Goal: Find contact information: Find contact information

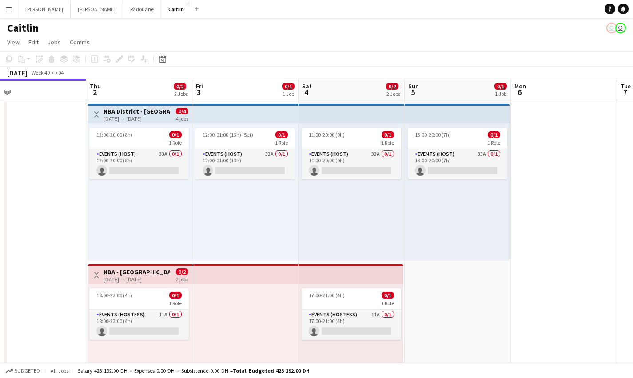
scroll to position [0, 408]
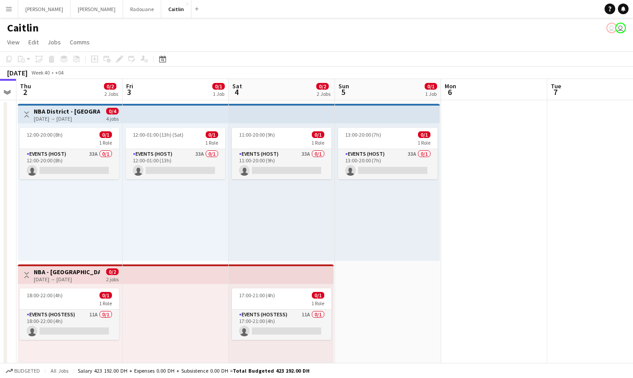
click at [95, 169] on app-calendar-viewport "Sun 28 Mon 29 Tue 30 Wed 1 Thu 2 0/2 2 Jobs Fri 3 0/1 1 Job Sat 4 0/2 2 Jobs Su…" at bounding box center [316, 252] width 633 height 346
click at [90, 145] on div "1 Role" at bounding box center [69, 142] width 99 height 7
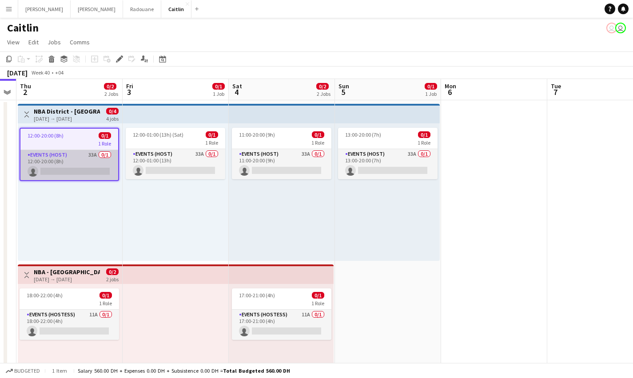
click at [89, 156] on app-card-role "Events (Host) 33A 0/1 12:00-20:00 (8h) single-neutral-actions" at bounding box center [69, 165] width 98 height 30
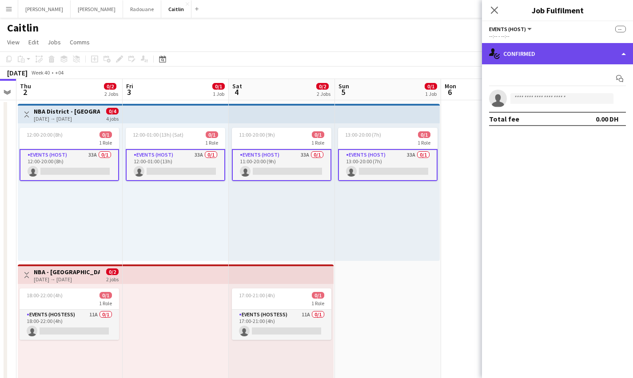
click at [519, 52] on div "single-neutral-actions-check-2 Confirmed" at bounding box center [557, 53] width 151 height 21
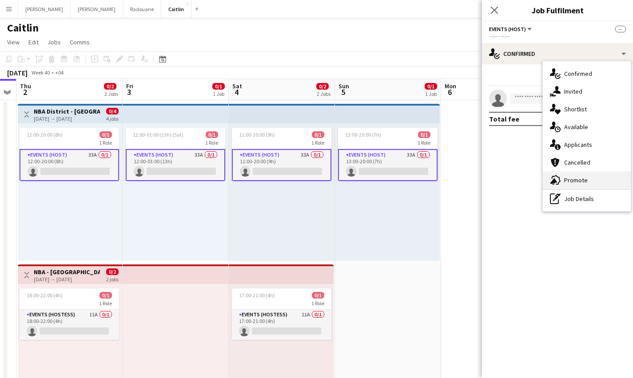
click at [593, 179] on div "advertising-megaphone Promote" at bounding box center [587, 180] width 88 height 18
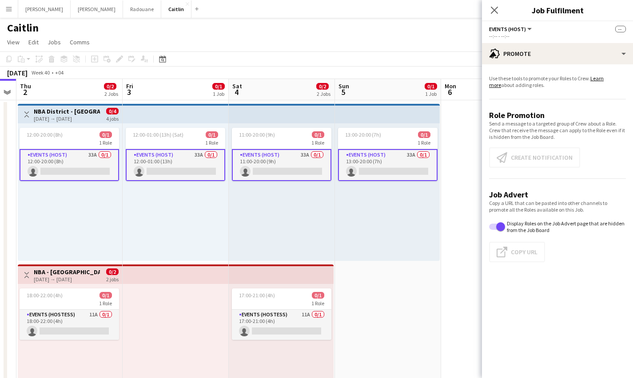
click at [119, 164] on div "12:00-20:00 (8h) 0/1 1 Role Events (Host) 33A 0/1 12:00-20:00 (8h) single-neutr…" at bounding box center [70, 192] width 104 height 138
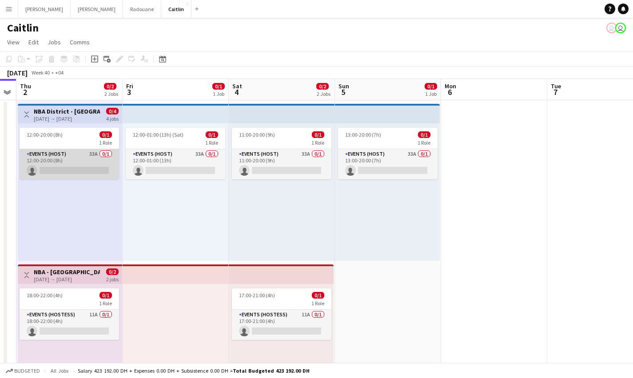
click at [84, 162] on app-card-role "Events (Host) 33A 0/1 12:00-20:00 (8h) single-neutral-actions" at bounding box center [69, 164] width 99 height 30
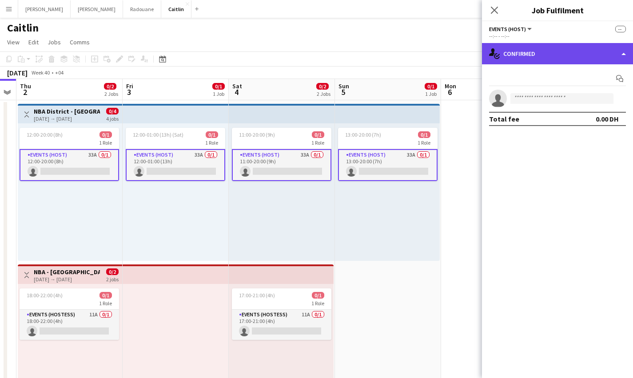
click at [511, 53] on div "single-neutral-actions-check-2 Confirmed" at bounding box center [557, 53] width 151 height 21
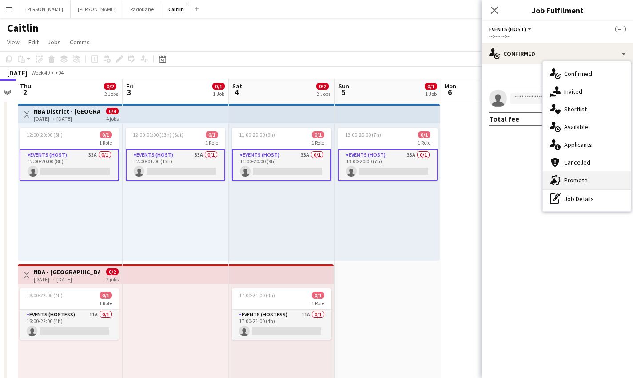
click at [577, 182] on span "Promote" at bounding box center [576, 180] width 24 height 8
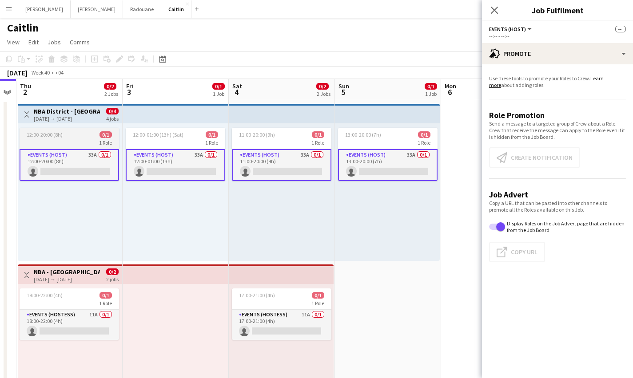
click at [83, 143] on div "1 Role" at bounding box center [69, 142] width 99 height 7
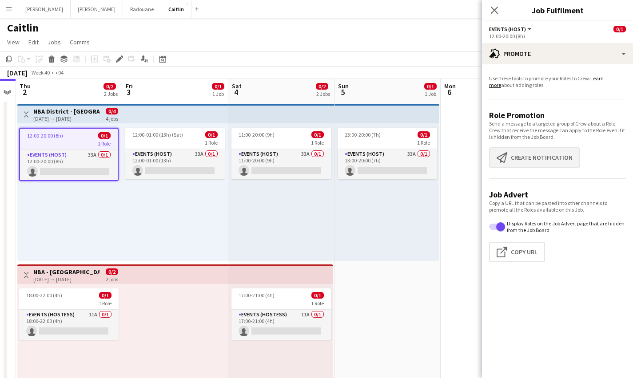
click at [510, 156] on app-icon "Create notification" at bounding box center [504, 157] width 14 height 11
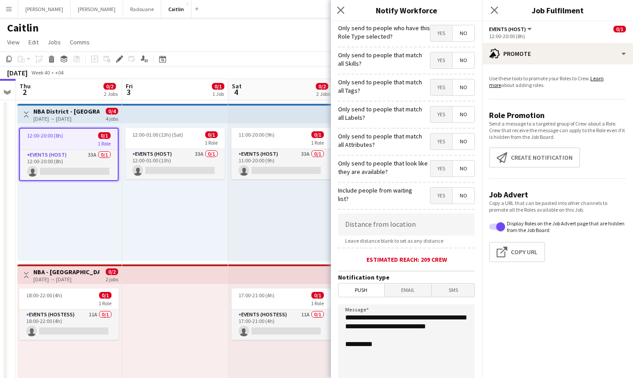
scroll to position [111, 0]
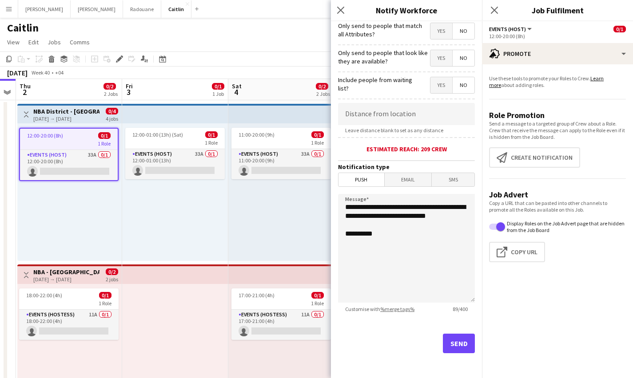
click at [443, 340] on button "Send" at bounding box center [459, 344] width 32 height 20
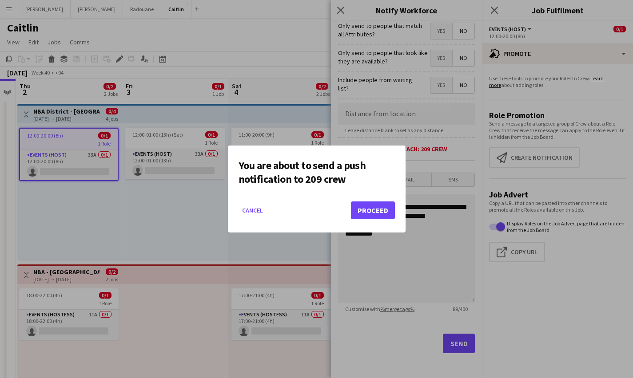
click at [356, 210] on button "Proceed" at bounding box center [373, 211] width 44 height 18
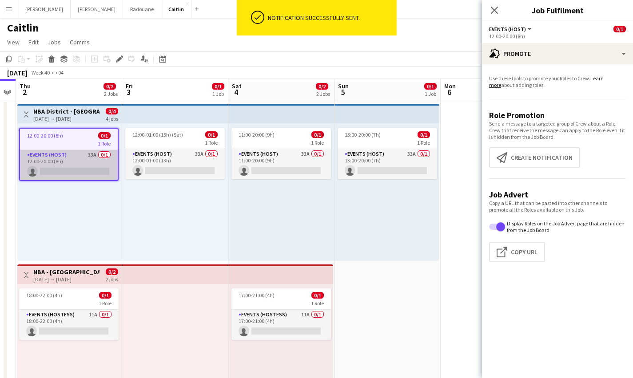
click at [80, 165] on app-card-role "Events (Host) 33A 0/1 12:00-20:00 (8h) single-neutral-actions" at bounding box center [69, 165] width 98 height 30
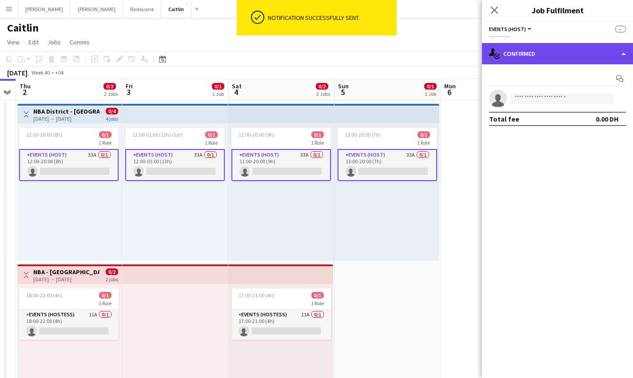
click at [497, 51] on icon "single-neutral-actions-check-2" at bounding box center [494, 53] width 11 height 11
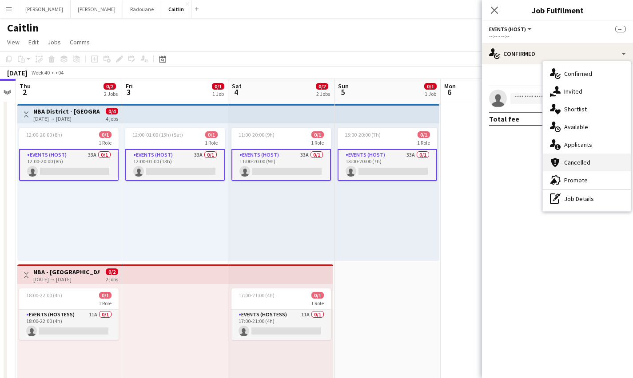
click at [595, 157] on div "cancellation Cancelled" at bounding box center [587, 163] width 88 height 18
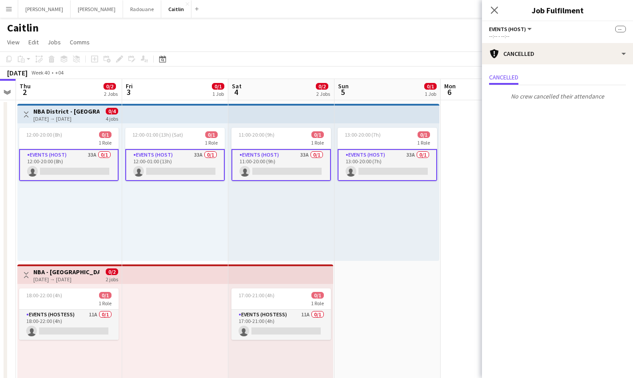
click at [595, 157] on mat-expansion-panel "Cancellations Cancellations Cancelled No crew cancelled their attendance" at bounding box center [557, 221] width 151 height 314
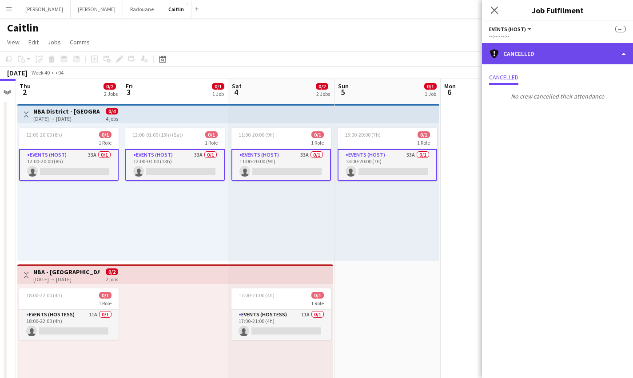
click at [543, 61] on div "cancellation Cancelled" at bounding box center [557, 53] width 151 height 21
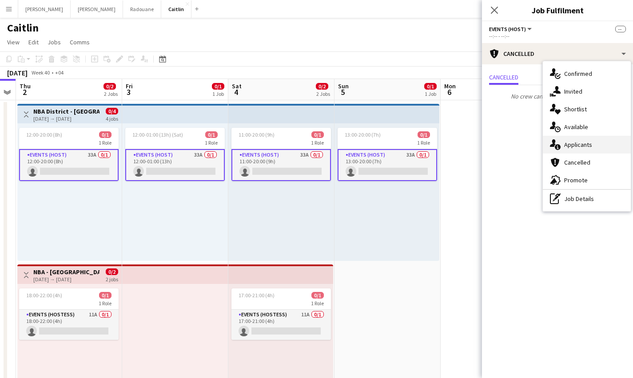
click at [572, 141] on span "Applicants" at bounding box center [578, 145] width 28 height 8
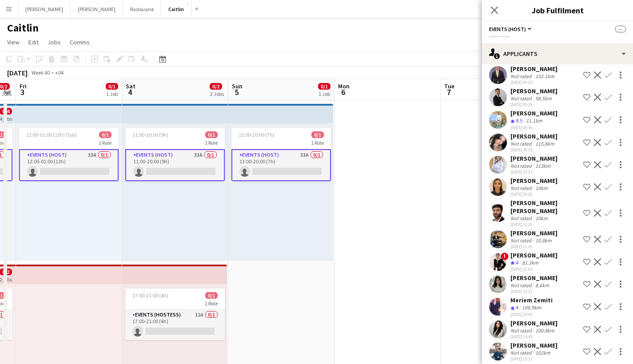
scroll to position [151, 0]
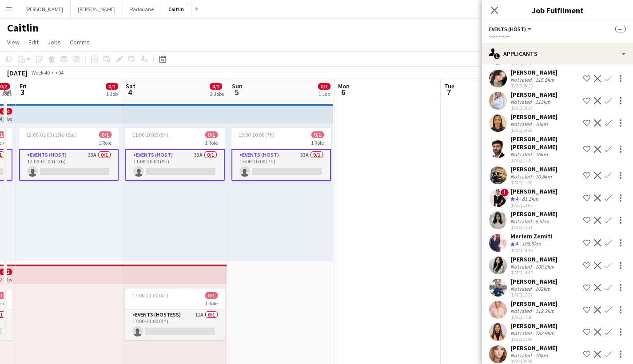
click at [529, 218] on div "Not rated" at bounding box center [521, 221] width 23 height 7
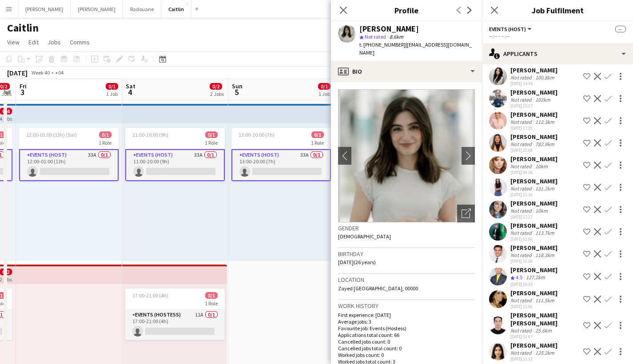
scroll to position [342, 0]
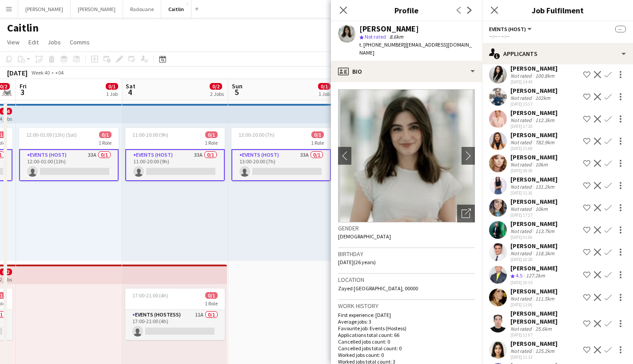
click at [523, 228] on div "Not rated" at bounding box center [521, 231] width 23 height 7
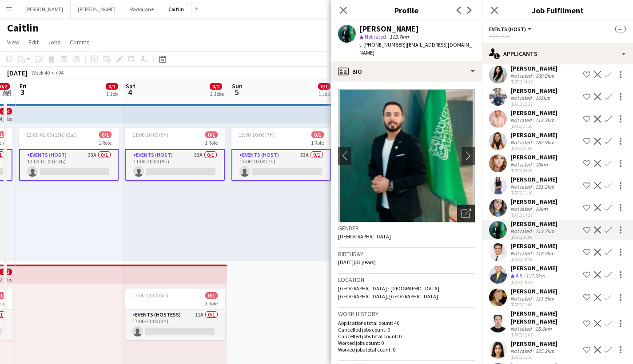
click at [460, 205] on div "Open photos pop-in" at bounding box center [466, 214] width 18 height 18
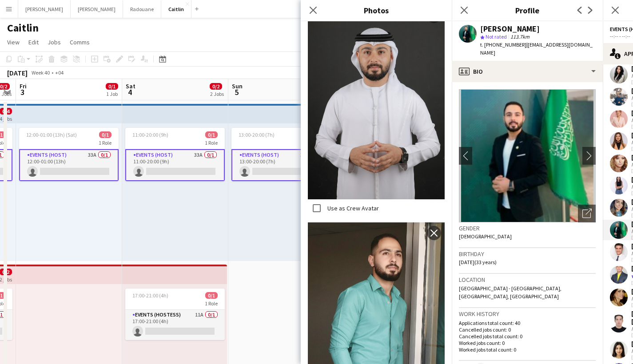
scroll to position [1288, 0]
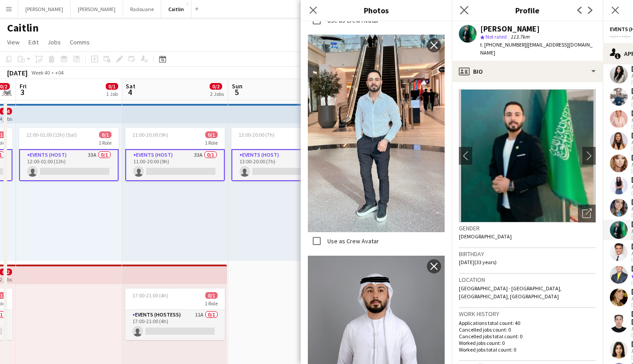
click at [459, 13] on app-icon "Close pop-in" at bounding box center [464, 10] width 13 height 13
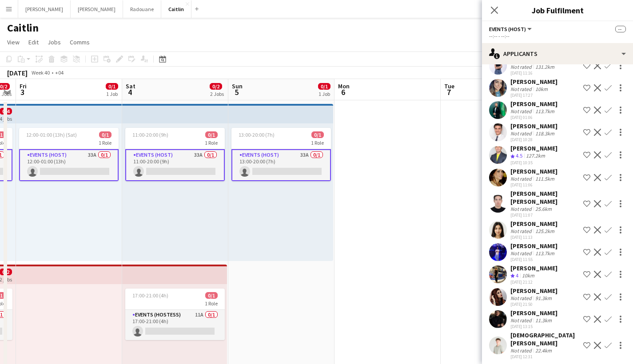
scroll to position [474, 0]
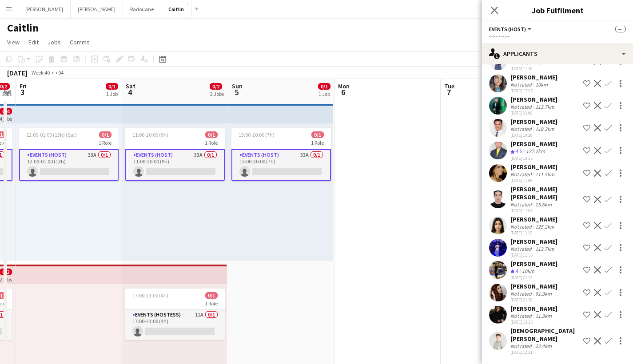
click at [529, 223] on div "Not rated" at bounding box center [521, 226] width 23 height 7
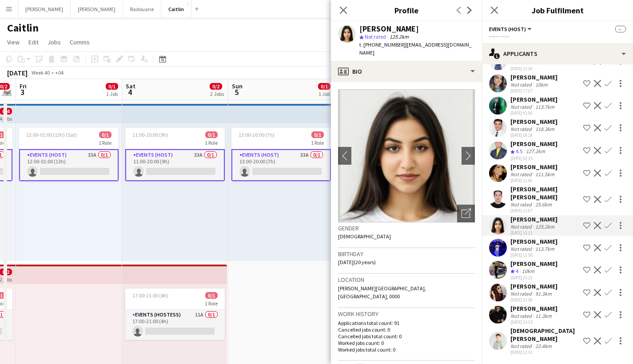
click at [514, 343] on div "Not rated" at bounding box center [521, 346] width 23 height 7
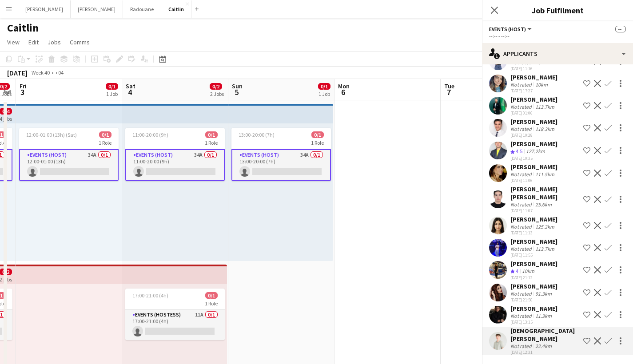
scroll to position [458, 0]
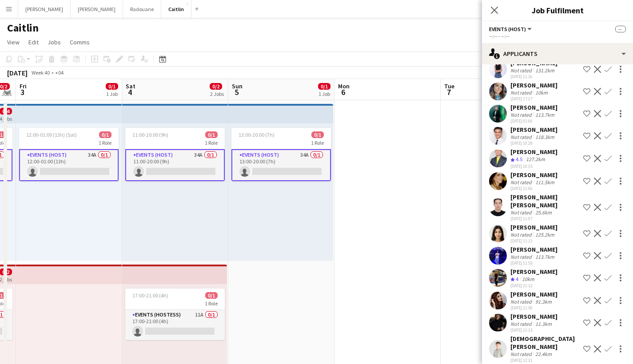
click at [538, 338] on div "[DEMOGRAPHIC_DATA][PERSON_NAME]" at bounding box center [544, 343] width 69 height 16
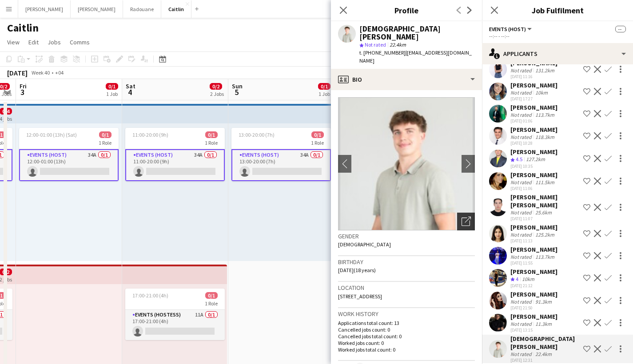
click at [462, 217] on icon "Open photos pop-in" at bounding box center [465, 221] width 9 height 9
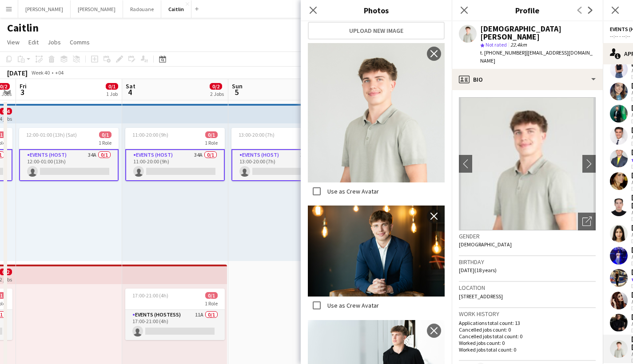
scroll to position [266, 0]
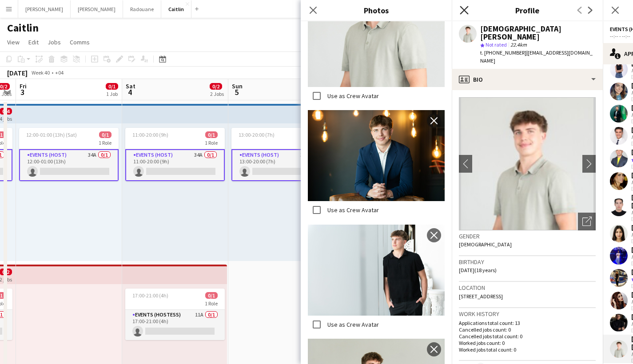
click at [465, 8] on icon "Close pop-in" at bounding box center [464, 10] width 8 height 8
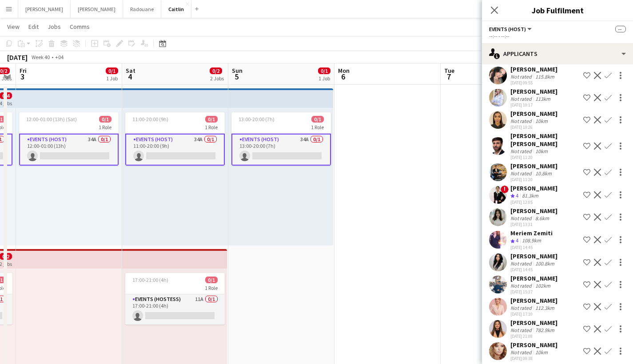
scroll to position [0, 0]
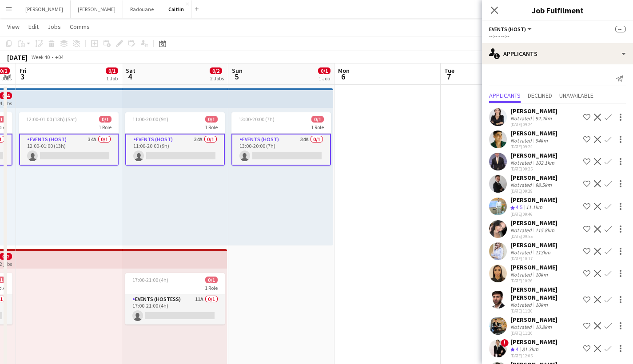
click at [526, 112] on div "[PERSON_NAME]" at bounding box center [533, 111] width 47 height 8
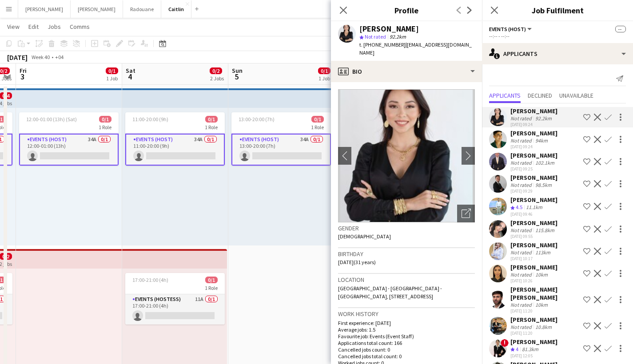
click at [527, 134] on div "[PERSON_NAME]" at bounding box center [533, 133] width 47 height 8
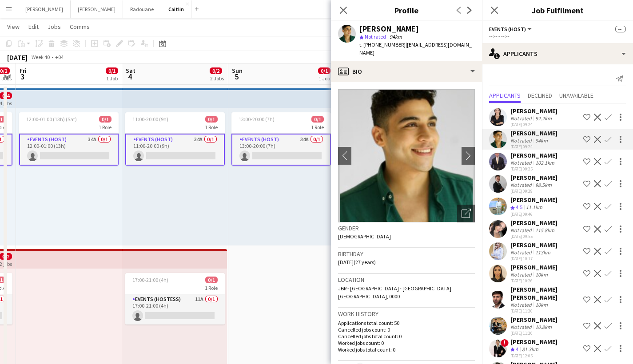
click at [530, 159] on div "Not rated" at bounding box center [521, 162] width 23 height 7
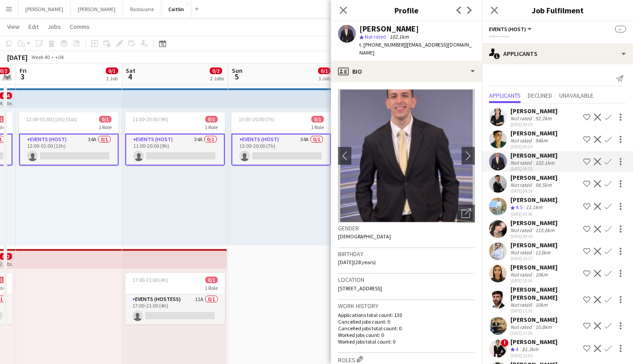
click at [531, 179] on div "[PERSON_NAME]" at bounding box center [533, 178] width 47 height 8
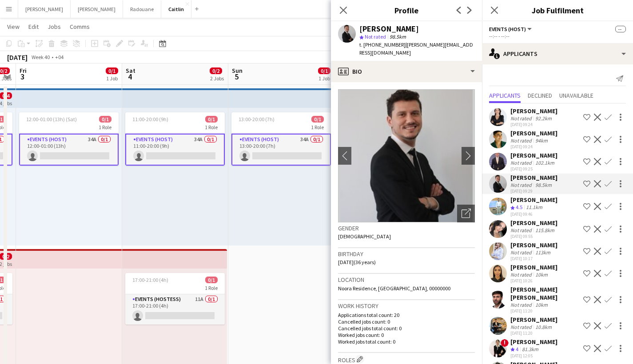
click at [533, 211] on div "[DATE] 09:46" at bounding box center [533, 214] width 47 height 6
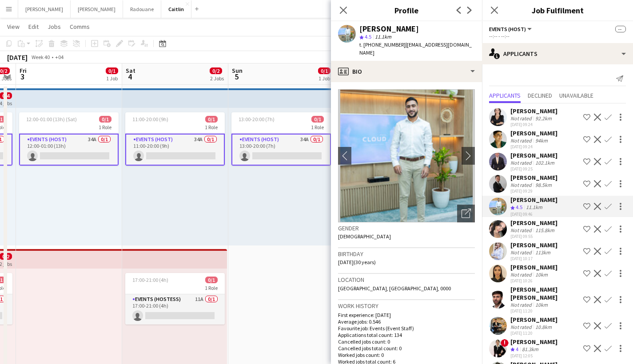
click at [533, 216] on div "[DATE] 09:46" at bounding box center [533, 214] width 47 height 6
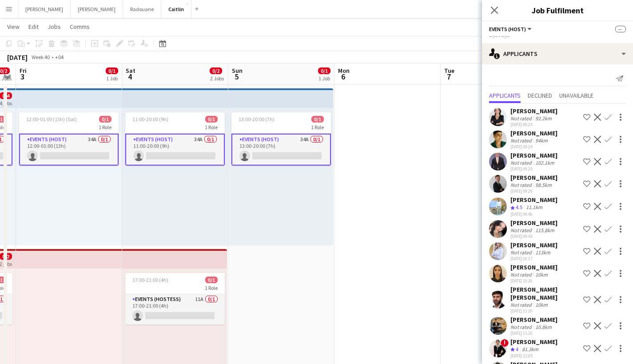
click at [529, 288] on div "[PERSON_NAME] [PERSON_NAME]" at bounding box center [544, 294] width 69 height 16
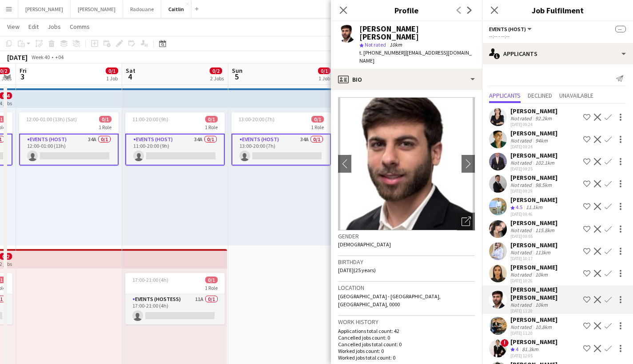
scroll to position [67, 0]
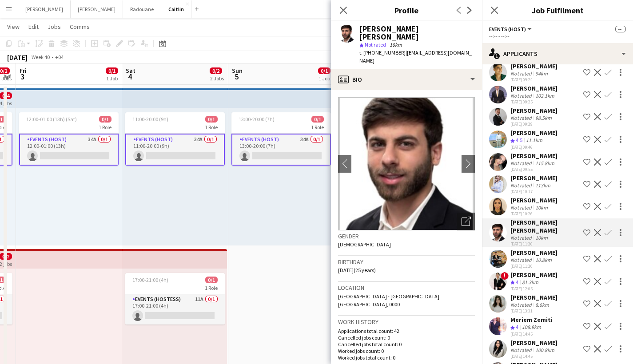
click at [531, 249] on div "[PERSON_NAME]" at bounding box center [533, 253] width 47 height 8
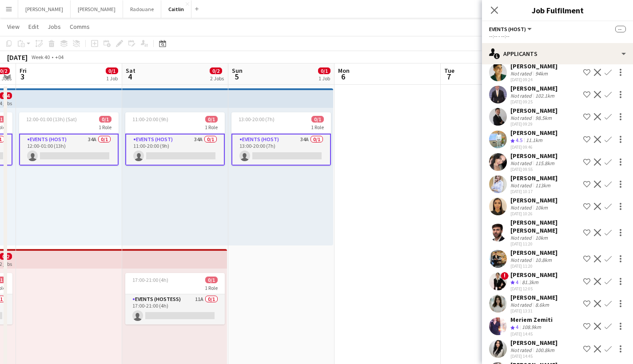
click at [527, 271] on div "[PERSON_NAME]" at bounding box center [533, 275] width 47 height 8
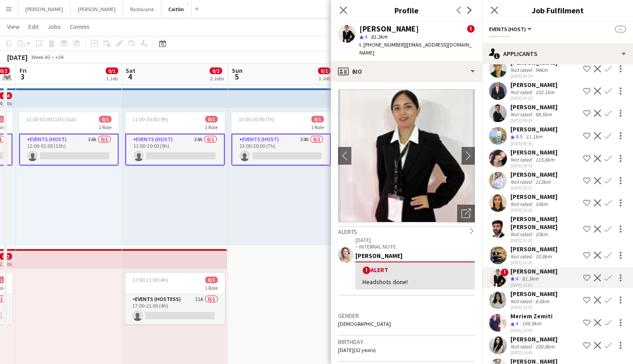
scroll to position [72, 0]
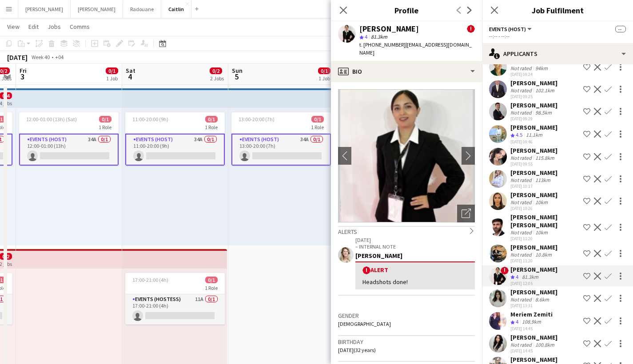
click at [529, 296] on div "Not rated" at bounding box center [521, 299] width 23 height 7
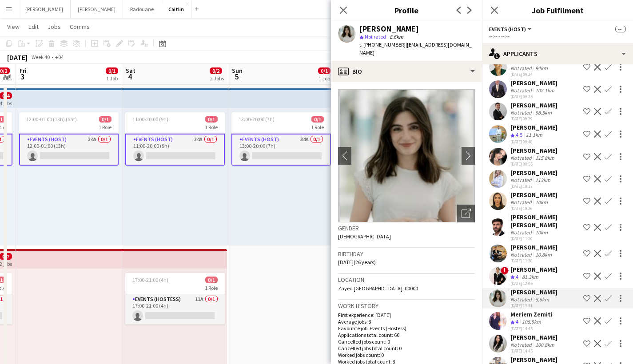
scroll to position [143, 0]
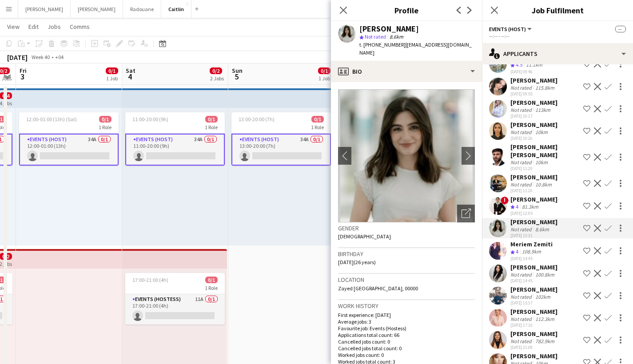
click at [534, 248] on div "108.9km" at bounding box center [531, 252] width 23 height 8
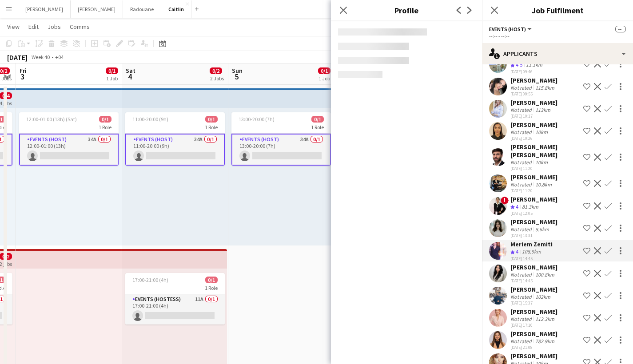
click at [531, 271] on div "Not rated" at bounding box center [521, 274] width 23 height 7
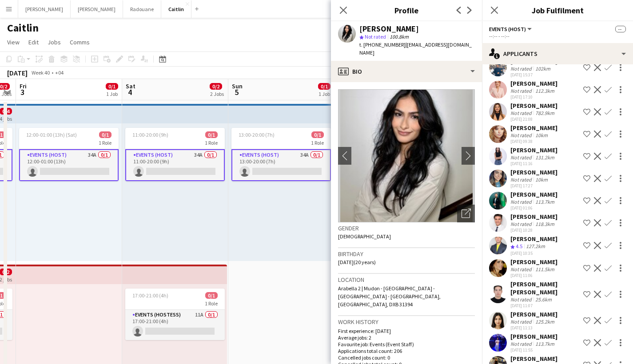
scroll to position [0, 0]
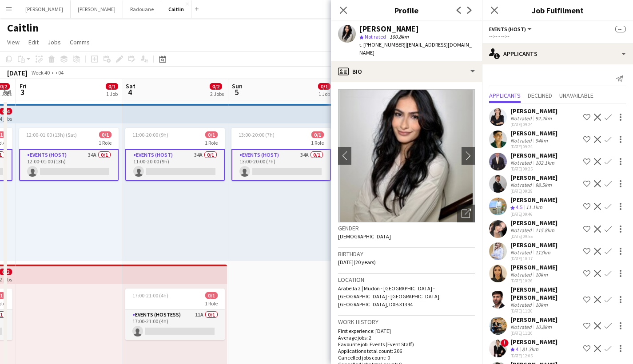
click at [527, 177] on div "[PERSON_NAME]" at bounding box center [533, 178] width 47 height 8
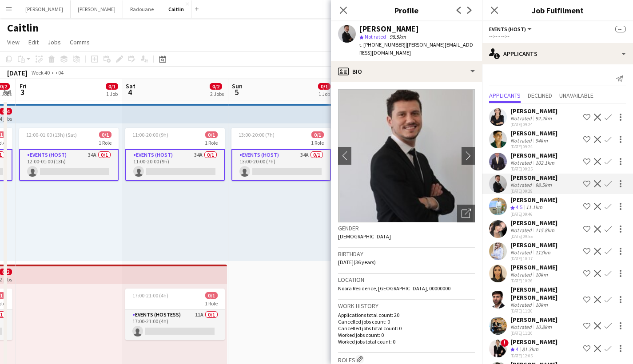
click at [534, 168] on div "[DATE] 09:25" at bounding box center [533, 169] width 47 height 6
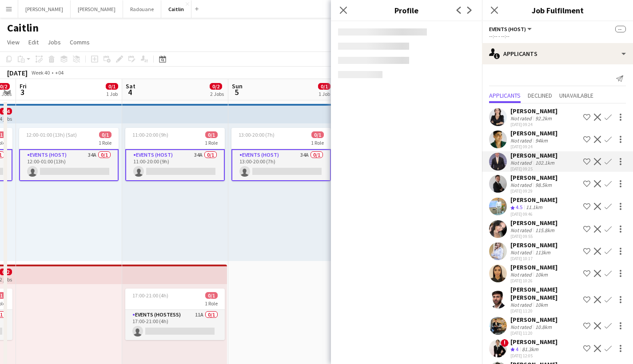
click at [545, 228] on div "115.8km" at bounding box center [544, 230] width 23 height 7
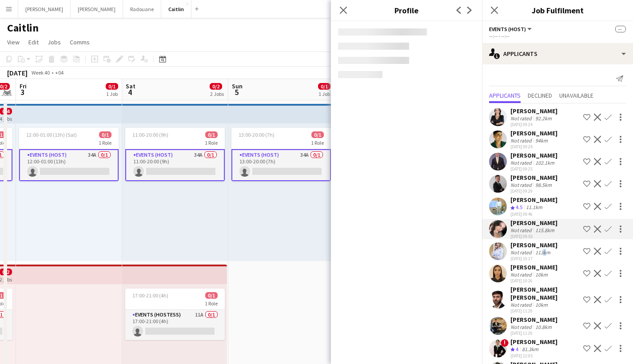
click at [541, 249] on div "113km" at bounding box center [542, 252] width 19 height 7
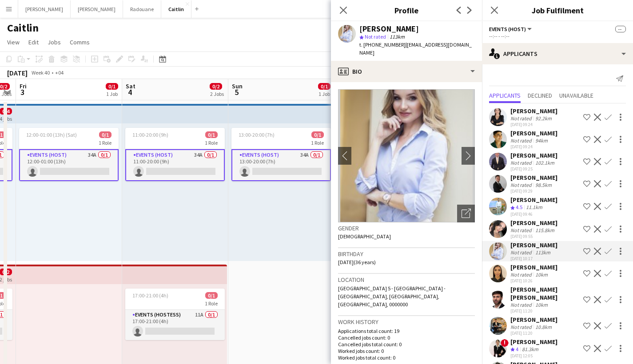
click at [542, 231] on div "115.8km" at bounding box center [544, 230] width 23 height 7
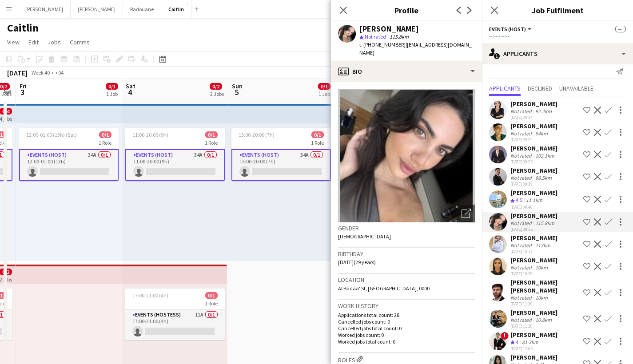
scroll to position [32, 0]
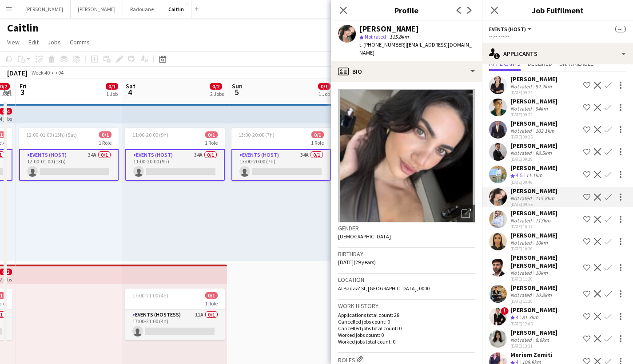
click at [542, 231] on div "[PERSON_NAME]" at bounding box center [533, 235] width 47 height 8
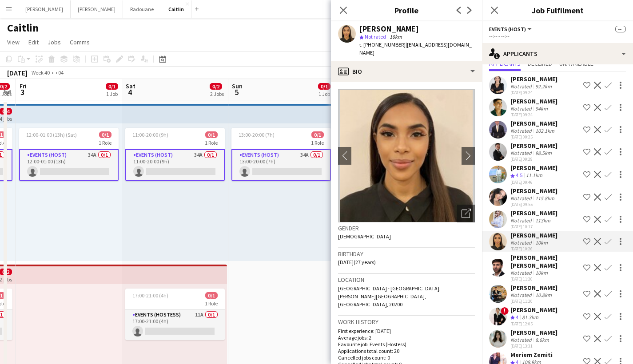
click at [544, 222] on div "113km" at bounding box center [542, 220] width 19 height 7
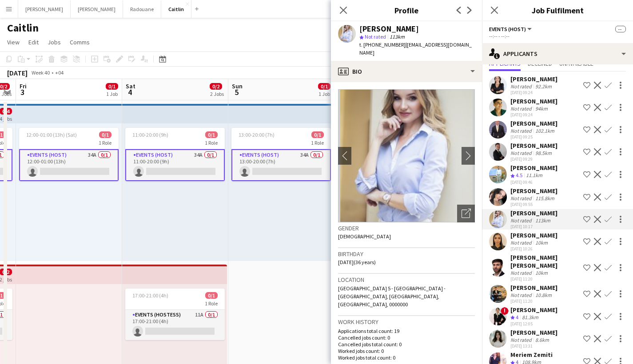
click at [542, 251] on div "[DATE] 10:26" at bounding box center [533, 249] width 47 height 6
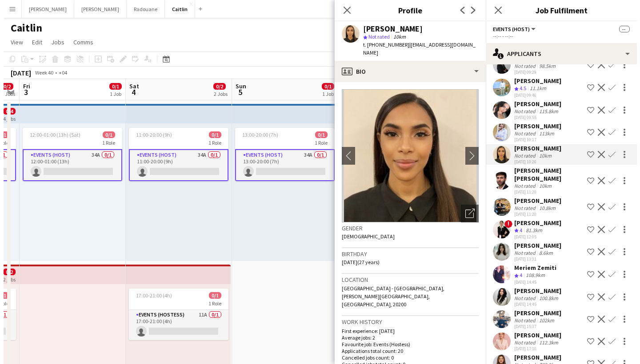
scroll to position [0, 0]
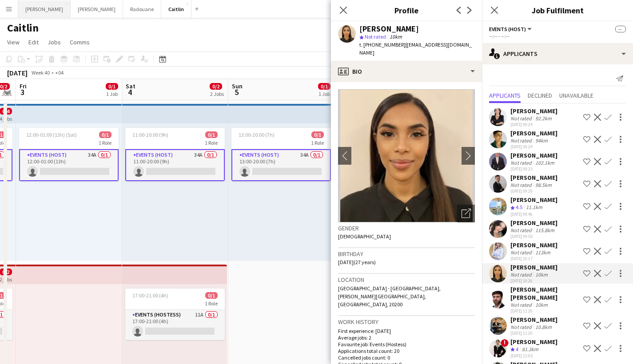
click at [22, 13] on button "[PERSON_NAME]" at bounding box center [44, 8] width 52 height 17
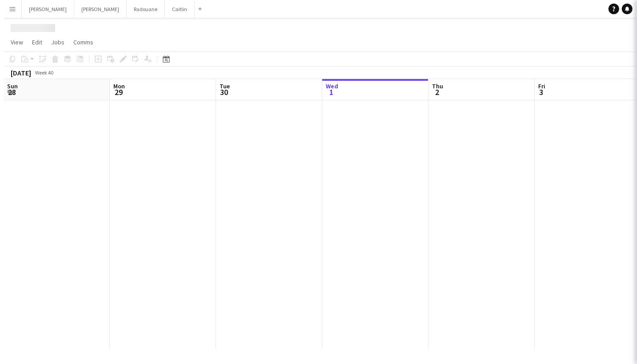
scroll to position [0, 212]
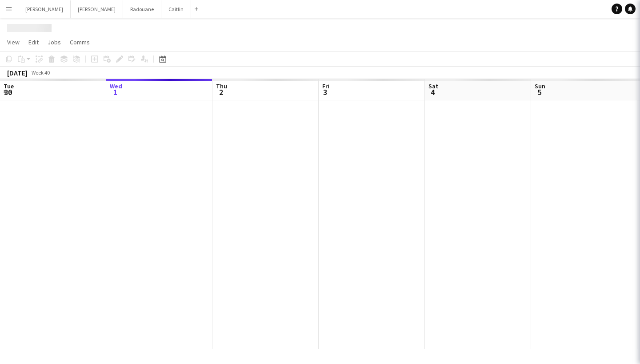
click at [6, 11] on app-icon "Menu" at bounding box center [8, 8] width 7 height 7
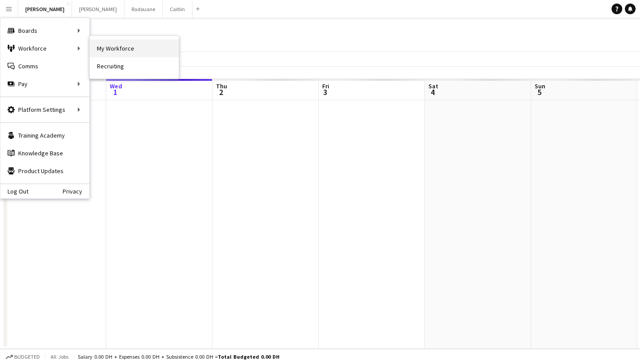
click at [115, 47] on link "My Workforce" at bounding box center [134, 49] width 89 height 18
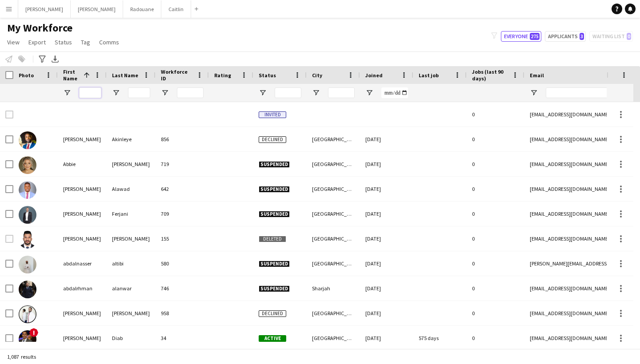
click at [86, 95] on input "First Name Filter Input" at bounding box center [90, 92] width 22 height 11
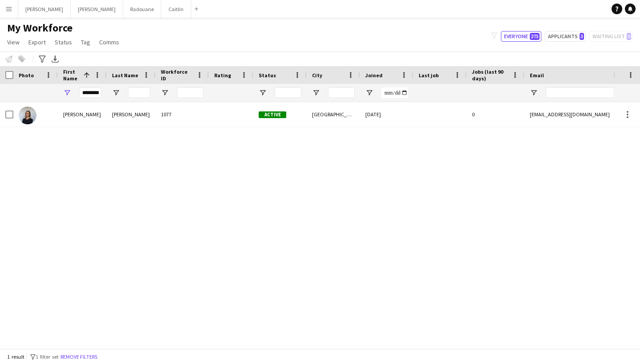
drag, startPoint x: 94, startPoint y: 107, endPoint x: 89, endPoint y: 117, distance: 10.3
click at [89, 117] on div "[PERSON_NAME]" at bounding box center [82, 114] width 49 height 24
click at [246, 130] on div "[PERSON_NAME] 1077 Active [GEOGRAPHIC_DATA] [DATE] 0 [EMAIL_ADDRESS][DOMAIN_NAM…" at bounding box center [306, 222] width 613 height 240
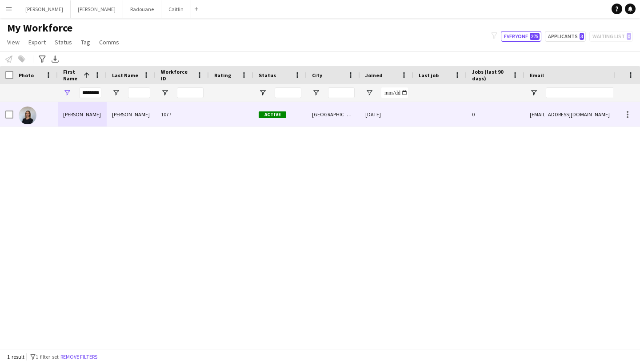
click at [241, 119] on div at bounding box center [231, 114] width 44 height 24
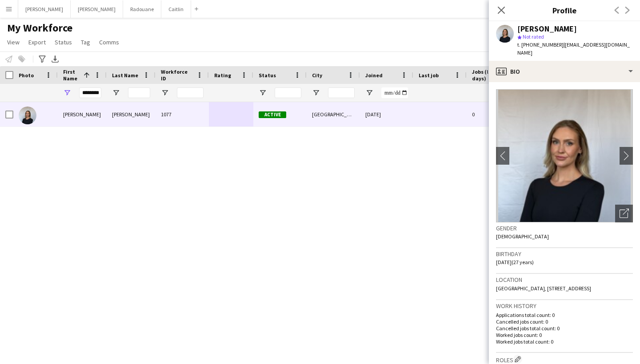
drag, startPoint x: 557, startPoint y: 45, endPoint x: 521, endPoint y: 46, distance: 35.5
click at [521, 46] on div "t. [PHONE_NUMBER] | [EMAIL_ADDRESS][DOMAIN_NAME]" at bounding box center [574, 49] width 115 height 16
copy span "[PHONE_NUMBER]"
drag, startPoint x: 630, startPoint y: 45, endPoint x: 559, endPoint y: 46, distance: 70.6
click at [559, 46] on div "[PERSON_NAME] star Not rated t. [PHONE_NUMBER] | [EMAIL_ADDRESS][DOMAIN_NAME]" at bounding box center [564, 41] width 151 height 40
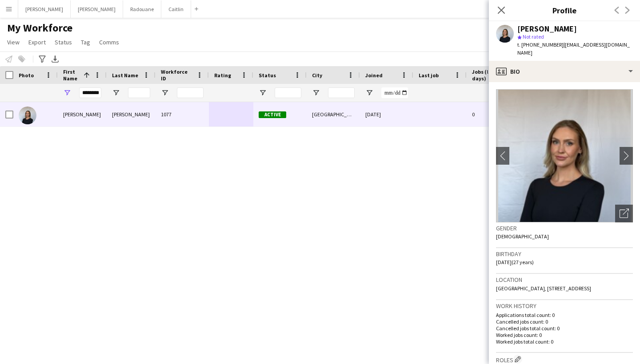
copy span "[EMAIL_ADDRESS][DOMAIN_NAME]"
click at [91, 90] on input "********" at bounding box center [90, 92] width 22 height 11
click at [91, 91] on input "********" at bounding box center [90, 92] width 22 height 11
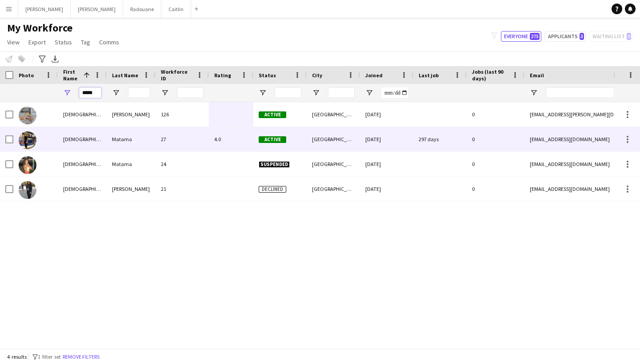
type input "*****"
click at [102, 161] on div "[DEMOGRAPHIC_DATA]" at bounding box center [82, 164] width 49 height 24
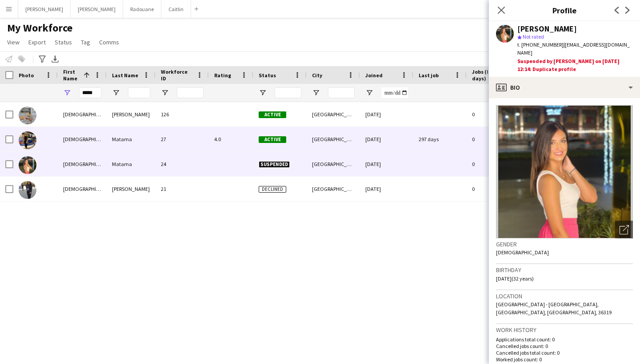
click at [379, 147] on div "[DATE]" at bounding box center [386, 139] width 53 height 24
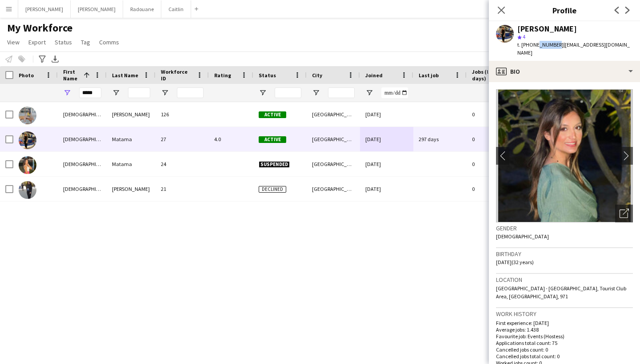
drag, startPoint x: 554, startPoint y: 45, endPoint x: 533, endPoint y: 46, distance: 20.9
click at [533, 46] on span "t. [PHONE_NUMBER]" at bounding box center [540, 44] width 46 height 7
drag, startPoint x: 556, startPoint y: 43, endPoint x: 521, endPoint y: 45, distance: 34.3
click at [521, 45] on span "t. [PHONE_NUMBER]" at bounding box center [540, 44] width 46 height 7
copy span "[PHONE_NUMBER]"
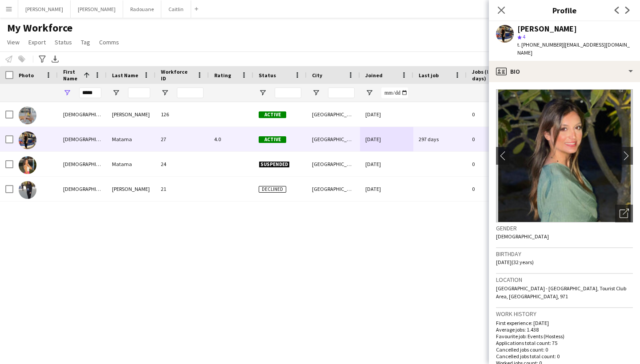
click at [526, 44] on span "t. [PHONE_NUMBER]" at bounding box center [540, 44] width 46 height 7
drag, startPoint x: 522, startPoint y: 44, endPoint x: 556, endPoint y: 45, distance: 33.4
click at [556, 45] on span "t. [PHONE_NUMBER]" at bounding box center [540, 44] width 46 height 7
copy span "[PHONE_NUMBER]"
click at [525, 45] on span "t. [PHONE_NUMBER]" at bounding box center [540, 44] width 46 height 7
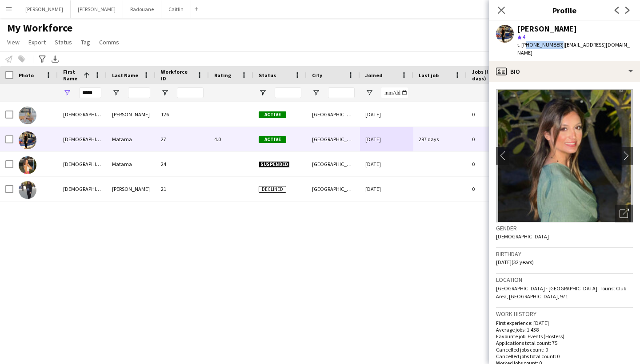
drag, startPoint x: 525, startPoint y: 45, endPoint x: 544, endPoint y: 46, distance: 18.2
click at [544, 46] on span "t. [PHONE_NUMBER]" at bounding box center [540, 44] width 46 height 7
copy span "971503835266"
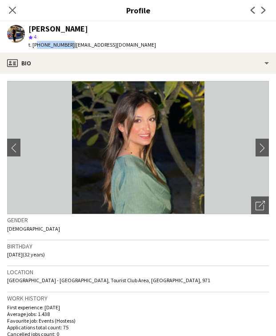
drag, startPoint x: 140, startPoint y: 46, endPoint x: 69, endPoint y: 46, distance: 70.6
click at [69, 46] on div "Rasha Matama star 4 t. [PHONE_NUMBER] | [EMAIL_ADDRESS][DOMAIN_NAME]" at bounding box center [81, 36] width 163 height 31
copy span "[EMAIL_ADDRESS][DOMAIN_NAME]"
